Goal: Task Accomplishment & Management: Use online tool/utility

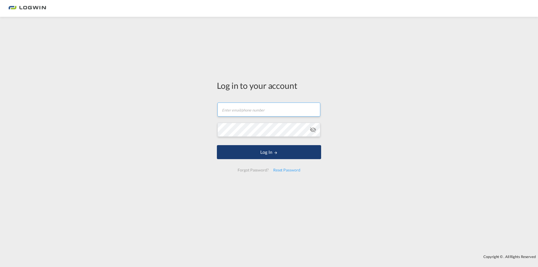
type input "[PERSON_NAME][EMAIL_ADDRESS][PERSON_NAME][DOMAIN_NAME]"
click at [260, 148] on button "Log In" at bounding box center [269, 152] width 104 height 14
